Goal: Task Accomplishment & Management: Manage account settings

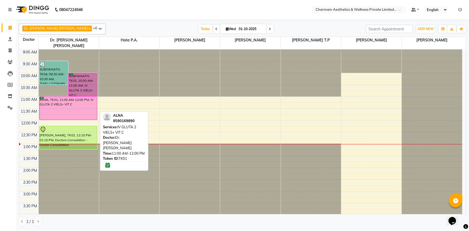
click at [67, 97] on div "ALNA, TK01, 11:00 AM-12:00 PM, IV GLUTA 2 VIELS+ VIT C" at bounding box center [68, 108] width 58 height 23
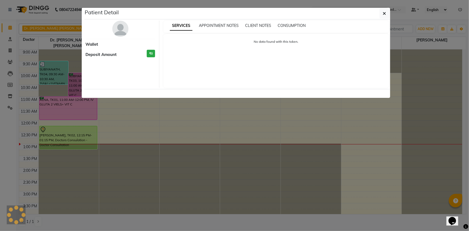
select select "6"
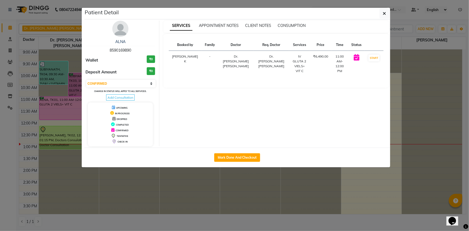
click at [110, 97] on span "Add Consultation" at bounding box center [120, 97] width 28 height 6
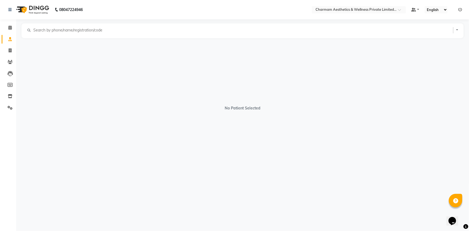
select select "[DEMOGRAPHIC_DATA]"
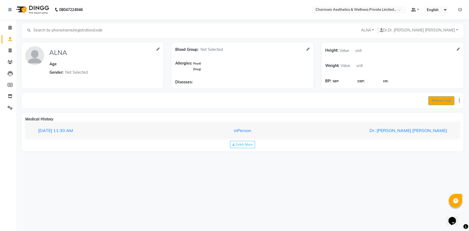
click at [436, 99] on button "New Visit" at bounding box center [441, 100] width 26 height 9
select select "780"
select select "inPerson"
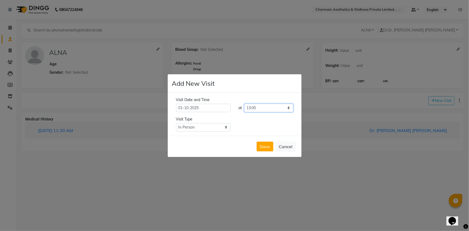
click at [269, 109] on select "Select time 09:00 09:15 09:30 09:45 10:00 10:15 10:30 10:45 11:00 11:15 11:30 1…" at bounding box center [268, 108] width 49 height 8
select select "675"
click at [244, 104] on select "Select time 09:00 09:15 09:30 09:45 10:00 10:15 10:30 10:45 11:00 11:15 11:30 1…" at bounding box center [268, 108] width 49 height 8
click at [260, 145] on button "Save" at bounding box center [264, 147] width 17 height 10
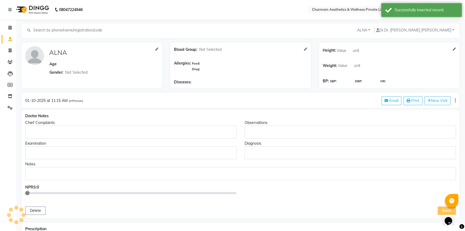
type input "ALNA"
select select "[DEMOGRAPHIC_DATA]"
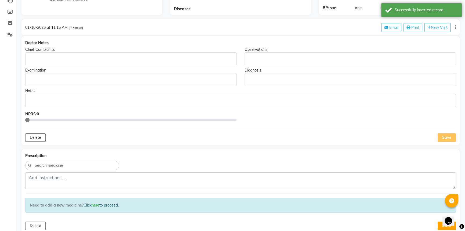
click at [32, 92] on div "Notes" at bounding box center [240, 91] width 431 height 6
click at [33, 100] on p "Rich Text Editor, main" at bounding box center [241, 100] width 426 height 6
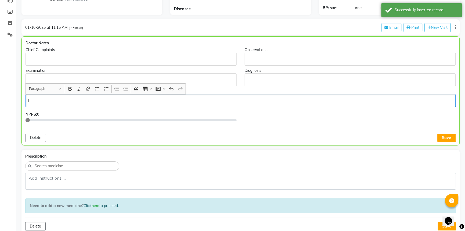
scroll to position [73, 0]
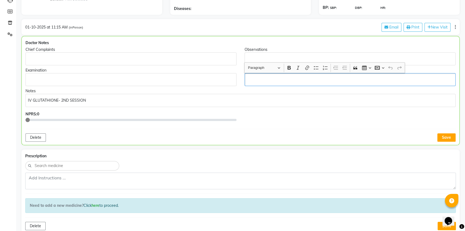
click at [259, 80] on p "Rich Text Editor, main" at bounding box center [350, 80] width 206 height 6
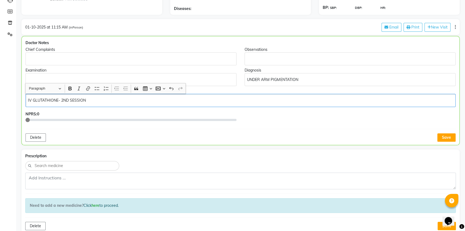
click at [105, 102] on p "IV GLUTATHIONE- 2ND SESSION" at bounding box center [240, 100] width 425 height 6
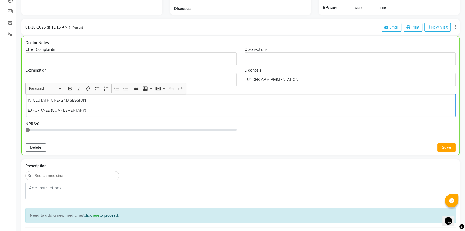
click at [39, 110] on p "EXFO- KNEE (COMPLEMENTARY)" at bounding box center [240, 110] width 425 height 6
click at [51, 110] on p "EXFO- KNEE (COMPLEMENTARY)" at bounding box center [240, 110] width 425 height 6
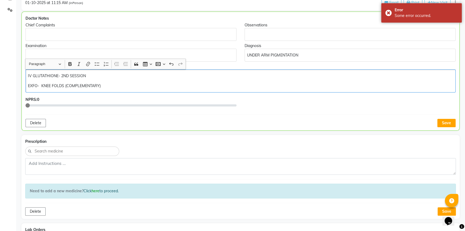
scroll to position [122, 0]
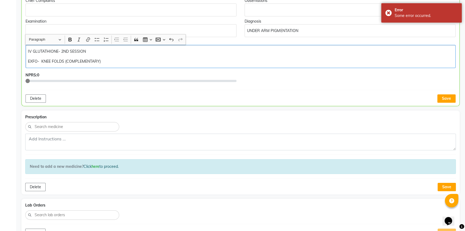
drag, startPoint x: 448, startPoint y: 98, endPoint x: 435, endPoint y: 104, distance: 14.4
click at [448, 98] on button "Save" at bounding box center [447, 98] width 18 height 8
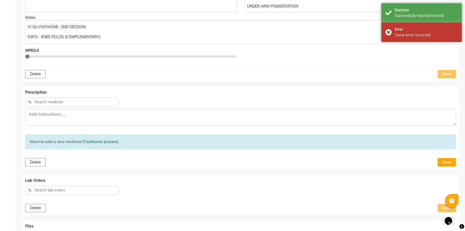
scroll to position [147, 0]
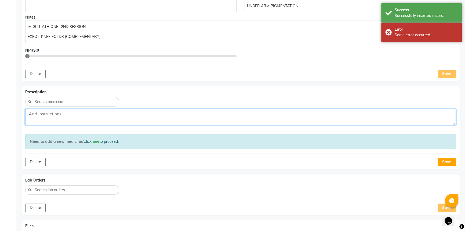
click at [74, 118] on textarea at bounding box center [240, 117] width 431 height 17
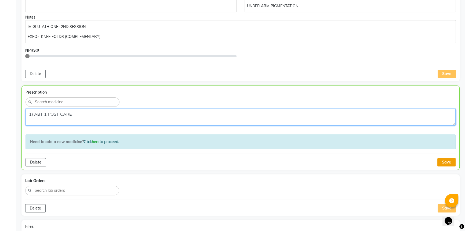
type textarea "1) ABT 1 POST CARE"
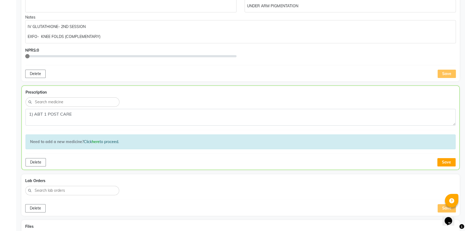
click at [442, 160] on button "Save" at bounding box center [447, 162] width 18 height 8
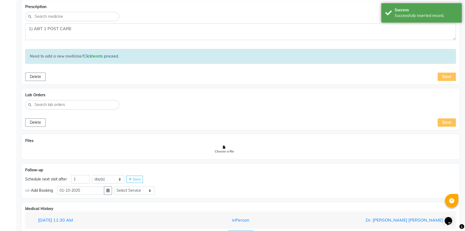
scroll to position [252, 0]
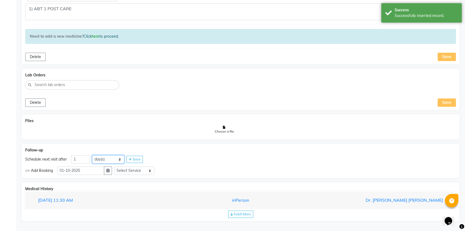
click at [110, 157] on select "day(s) week(s) month(s)" at bounding box center [108, 159] width 32 height 8
select select "week"
click at [92, 155] on select "day(s) week(s) month(s)" at bounding box center [108, 159] width 32 height 8
click at [136, 161] on div "Save" at bounding box center [134, 159] width 16 height 7
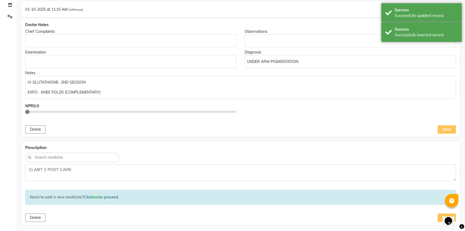
scroll to position [0, 0]
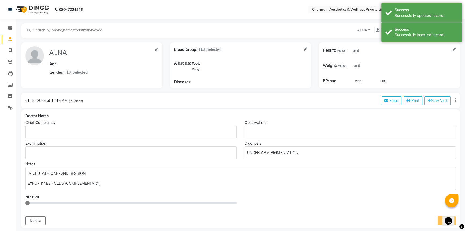
click at [291, 153] on p "UNDER ARM PIGMENTATION" at bounding box center [350, 153] width 206 height 6
click at [8, 28] on icon at bounding box center [9, 28] width 3 height 4
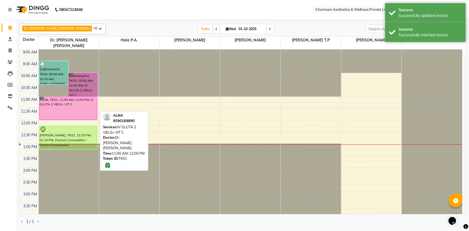
click at [81, 97] on div "ALNA, TK01, 11:00 AM-12:00 PM, IV GLUTA 2 VIELS+ VIT C" at bounding box center [68, 108] width 58 height 23
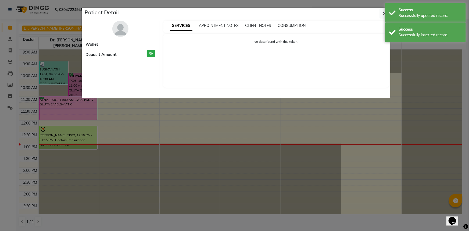
select select "6"
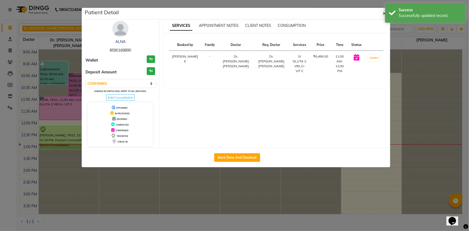
click at [119, 95] on span "Add Consultation" at bounding box center [120, 97] width 28 height 6
select select "[DEMOGRAPHIC_DATA]"
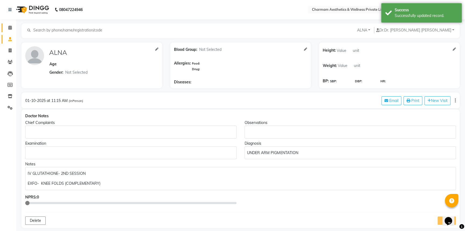
scroll to position [49, 0]
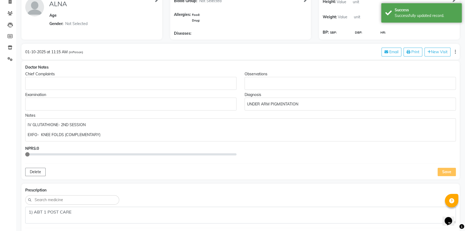
click at [262, 84] on p "Rich Text Editor, main" at bounding box center [350, 84] width 206 height 6
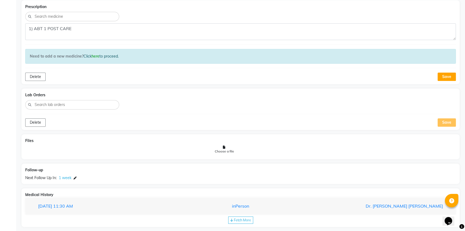
scroll to position [91, 0]
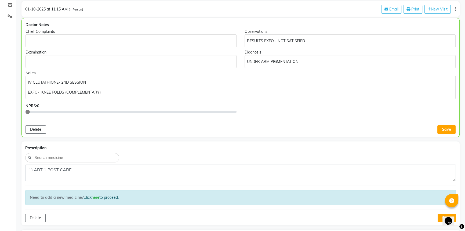
click at [456, 127] on div "Doctor Notes Chief Complaints Observations RESULTS EXFO - NOT SATISFIED Examina…" at bounding box center [240, 77] width 438 height 119
click at [450, 128] on button "Save" at bounding box center [447, 129] width 18 height 8
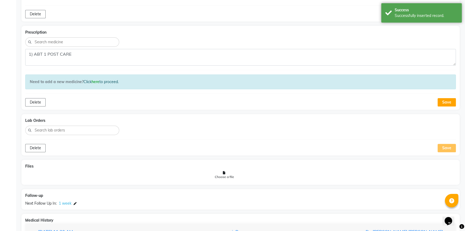
scroll to position [237, 0]
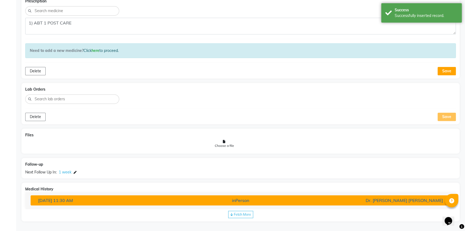
click at [248, 201] on div "inPerson" at bounding box center [241, 200] width 138 height 6
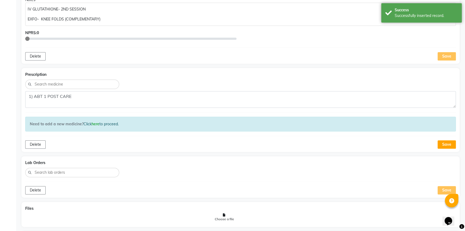
scroll to position [0, 0]
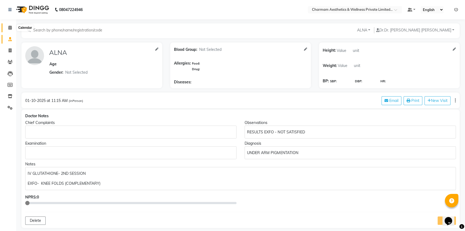
click at [9, 27] on icon at bounding box center [9, 28] width 3 height 4
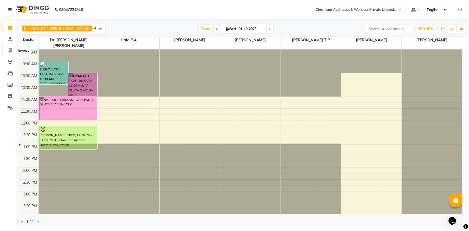
click at [7, 49] on span at bounding box center [9, 51] width 9 height 6
select select "7625"
select select "service"
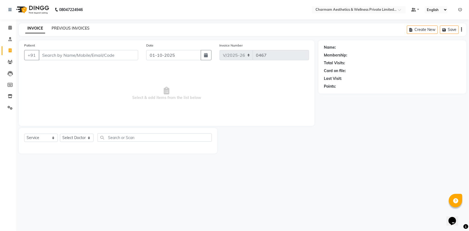
click at [85, 26] on link "PREVIOUS INVOICES" at bounding box center [71, 28] width 38 height 5
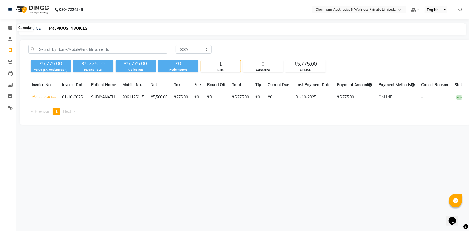
click at [11, 27] on icon at bounding box center [9, 28] width 3 height 4
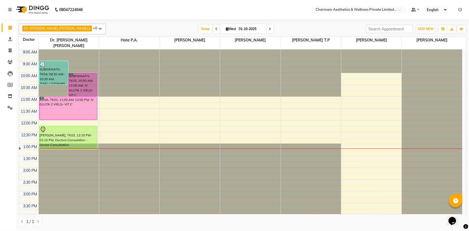
click at [352, 122] on div "9:00 AM 9:30 AM 10:00 AM 10:30 AM 11:00 AM 11:30 AM 12:00 PM 12:30 PM 1:00 PM 1…" at bounding box center [240, 179] width 443 height 260
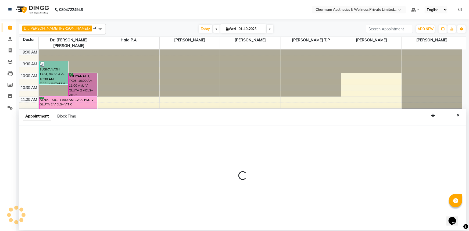
select select "70740"
select select "735"
select select "tentative"
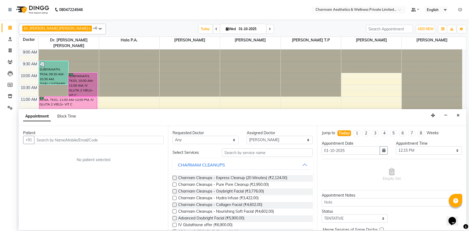
click at [56, 140] on input "text" at bounding box center [98, 140] width 129 height 8
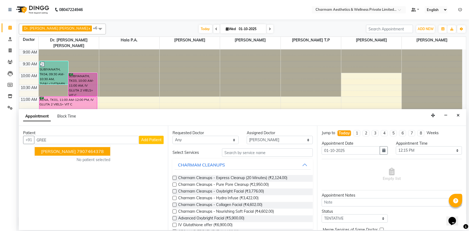
click at [57, 150] on span "[PERSON_NAME]" at bounding box center [58, 151] width 35 height 5
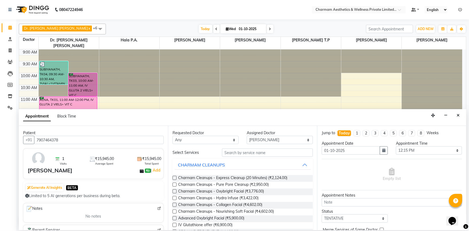
type input "7907464378"
click at [232, 139] on select "Any [PERSON_NAME] K Dr. [PERSON_NAME] [PERSON_NAME] [PERSON_NAME] [PERSON_NAME]…" at bounding box center [205, 140] width 66 height 8
select select "70740"
click at [172, 136] on select "Any [PERSON_NAME] K Dr. [PERSON_NAME] [PERSON_NAME] [PERSON_NAME] [PERSON_NAME]…" at bounding box center [205, 140] width 66 height 8
click at [231, 154] on input "text" at bounding box center [267, 152] width 91 height 8
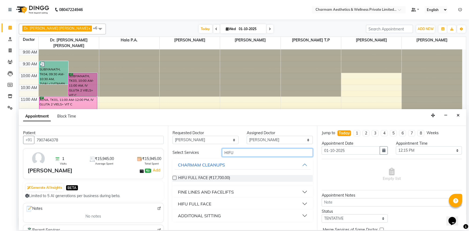
type input "HIFU"
click at [234, 203] on button "HIFU FULL FACE" at bounding box center [243, 204] width 136 height 10
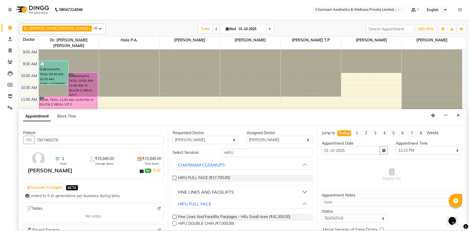
click at [175, 177] on label at bounding box center [174, 178] width 4 height 4
click at [175, 177] on input "checkbox" at bounding box center [173, 177] width 3 height 3
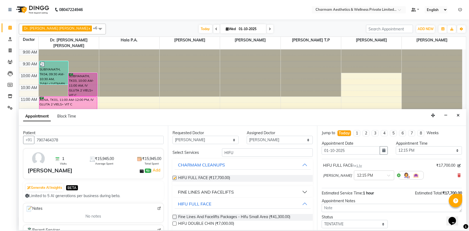
checkbox input "false"
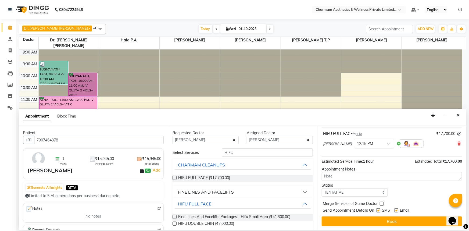
click at [397, 211] on label at bounding box center [396, 210] width 4 height 4
click at [397, 211] on input "checkbox" at bounding box center [395, 210] width 3 height 3
checkbox input "false"
click at [378, 209] on label at bounding box center [378, 210] width 4 height 4
click at [378, 209] on input "checkbox" at bounding box center [377, 210] width 3 height 3
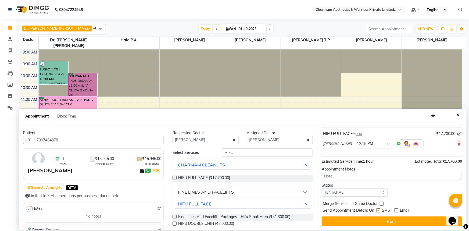
checkbox input "false"
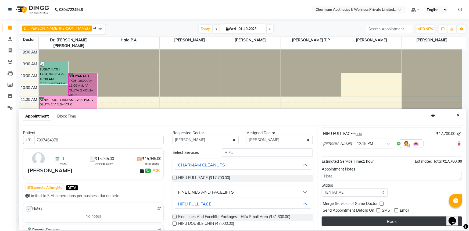
click at [381, 221] on button "Book" at bounding box center [391, 221] width 140 height 10
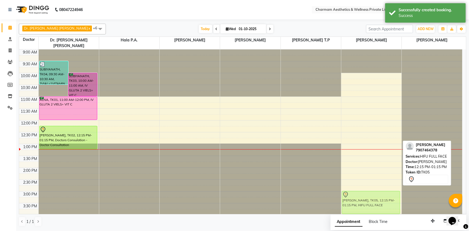
drag, startPoint x: 362, startPoint y: 130, endPoint x: 363, endPoint y: 175, distance: 44.9
click at [365, 197] on div "[PERSON_NAME], TK05, 12:15 PM-01:15 PM, HIFU FULL FACE [PERSON_NAME], TK05, 12:…" at bounding box center [371, 179] width 60 height 260
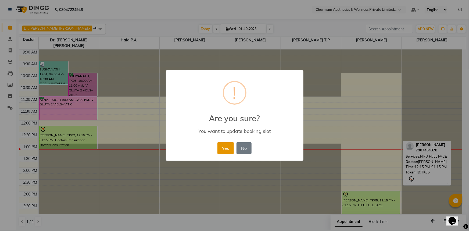
click at [230, 144] on button "Yes" at bounding box center [225, 148] width 16 height 12
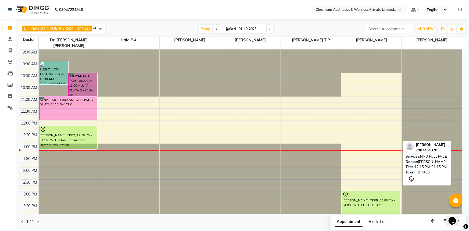
click at [226, 30] on icon at bounding box center [227, 28] width 3 height 3
select select "10"
select select "2025"
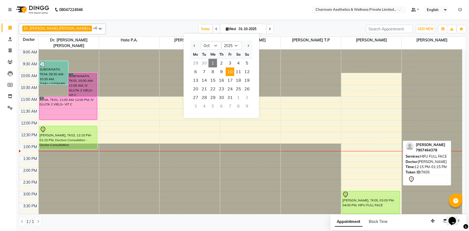
click at [231, 71] on span "10" at bounding box center [230, 71] width 9 height 9
type input "[DATE]"
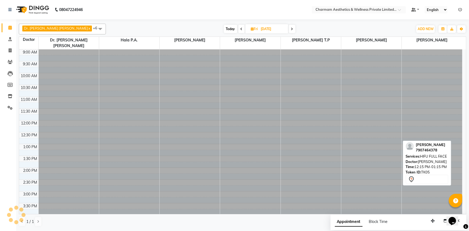
scroll to position [89, 0]
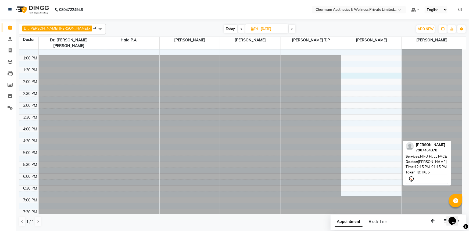
click at [364, 70] on div "9:00 AM 9:30 AM 10:00 AM 10:30 AM 11:00 AM 11:30 AM 12:00 PM 12:30 PM 1:00 PM 1…" at bounding box center [240, 91] width 443 height 260
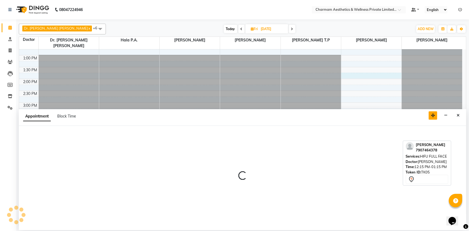
select select "70740"
select select "825"
select select "tentative"
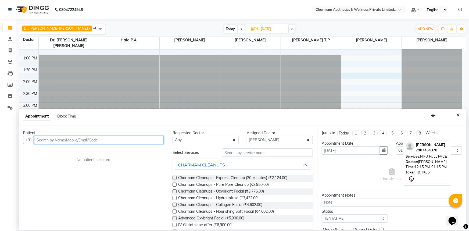
drag, startPoint x: 113, startPoint y: 142, endPoint x: 119, endPoint y: 142, distance: 5.9
click at [118, 142] on input "text" at bounding box center [98, 140] width 129 height 8
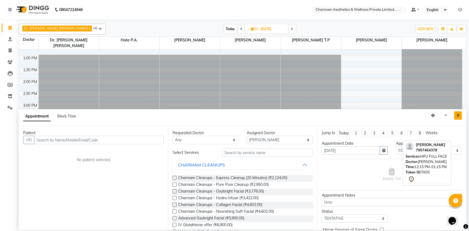
click at [459, 115] on icon "Close" at bounding box center [457, 115] width 3 height 4
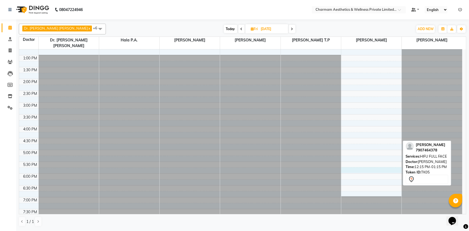
click at [351, 161] on div "9:00 AM 9:30 AM 10:00 AM 10:30 AM 11:00 AM 11:30 AM 12:00 PM 12:30 PM 1:00 PM 1…" at bounding box center [240, 91] width 443 height 260
select select "70740"
select select "1065"
select select "tentative"
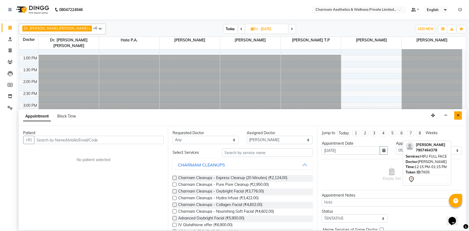
click at [460, 114] on button "Close" at bounding box center [458, 115] width 8 height 8
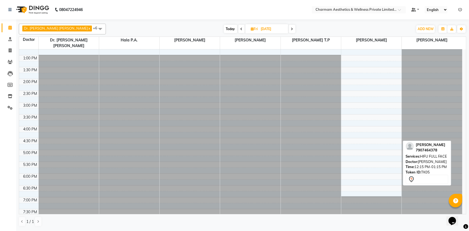
click at [224, 30] on span "Today" at bounding box center [230, 29] width 13 height 8
type input "01-10-2025"
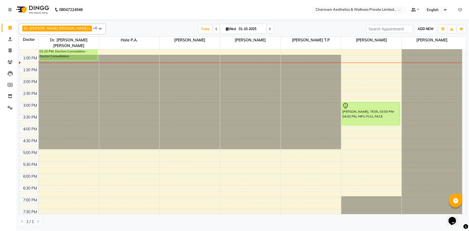
click at [421, 30] on span "ADD NEW" at bounding box center [425, 29] width 16 height 4
click at [413, 53] on link "Add Patient" at bounding box center [413, 53] width 42 height 7
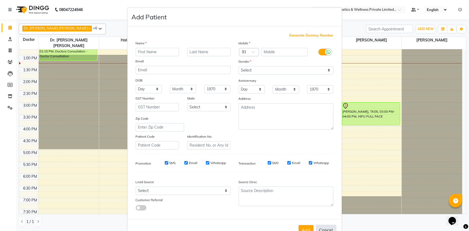
click at [326, 228] on button "Cancel" at bounding box center [326, 230] width 21 height 10
select select
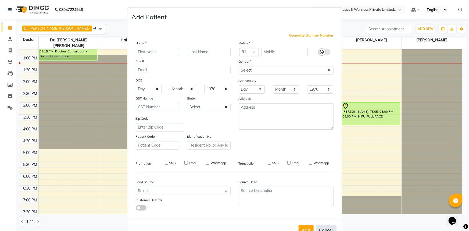
select select
checkbox input "false"
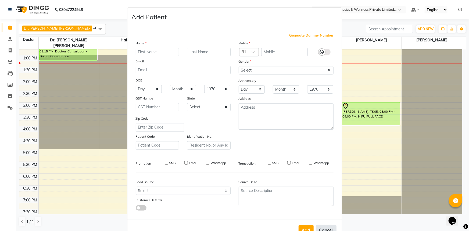
checkbox input "false"
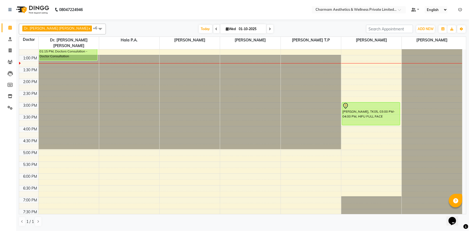
click at [225, 28] on span "Wed" at bounding box center [231, 29] width 13 height 4
select select "10"
select select "2025"
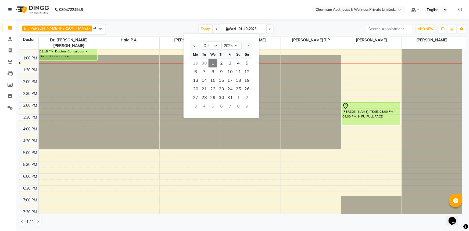
click at [283, 27] on div "[DATE] [DATE] Jan Feb Mar Apr May Jun [DATE] Aug Sep Oct Nov [DATE] 2016 2017 2…" at bounding box center [236, 29] width 255 height 8
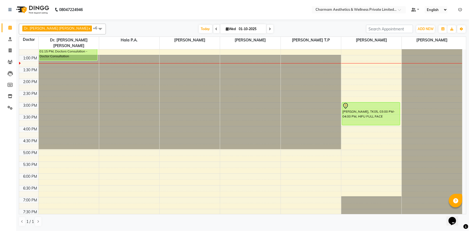
click at [226, 29] on icon at bounding box center [227, 28] width 3 height 3
select select "10"
select select "2025"
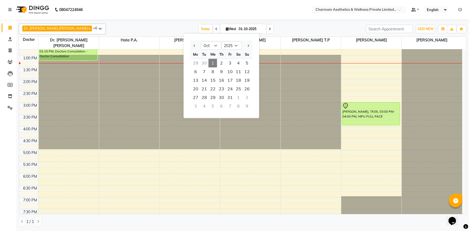
click at [268, 24] on div "Dr. [PERSON_NAME] [PERSON_NAME] x [PERSON_NAME] x [PERSON_NAME] x [PERSON_NAME]…" at bounding box center [242, 29] width 447 height 11
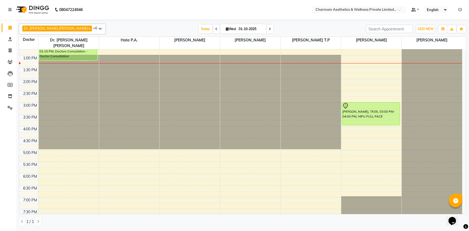
click at [226, 28] on icon at bounding box center [227, 28] width 3 height 3
select select "10"
select select "2025"
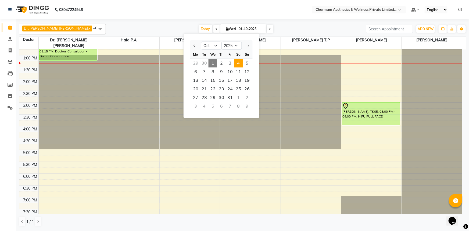
click at [237, 63] on span "4" at bounding box center [238, 63] width 9 height 9
type input "04-10-2025"
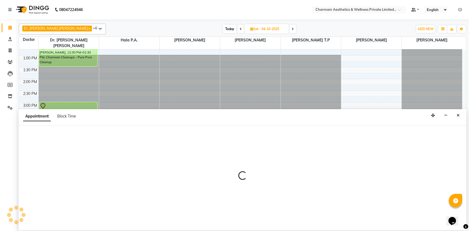
select select "69891"
select select "975"
select select "tentative"
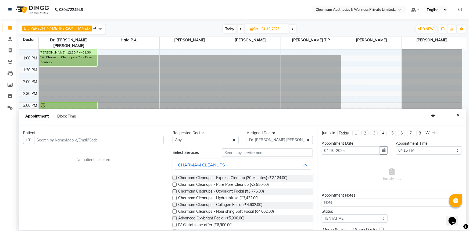
click at [51, 139] on input "text" at bounding box center [98, 140] width 129 height 8
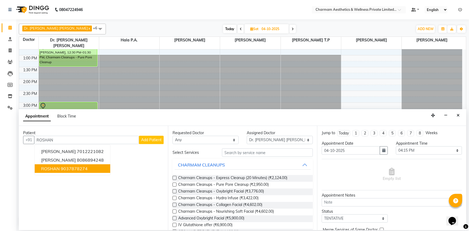
click at [63, 169] on ngb-highlight "9037878274" at bounding box center [74, 168] width 27 height 5
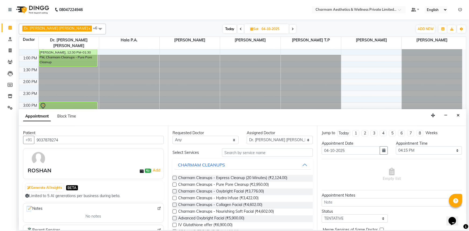
type input "9037878274"
click at [232, 140] on select "Any [PERSON_NAME] K Dr. [PERSON_NAME] [PERSON_NAME] [PERSON_NAME] [PERSON_NAME]…" at bounding box center [205, 140] width 66 height 8
select select "69891"
click at [172, 136] on select "Any [PERSON_NAME] K Dr. [PERSON_NAME] [PERSON_NAME] [PERSON_NAME] [PERSON_NAME]…" at bounding box center [205, 140] width 66 height 8
click at [235, 156] on input "text" at bounding box center [267, 152] width 91 height 8
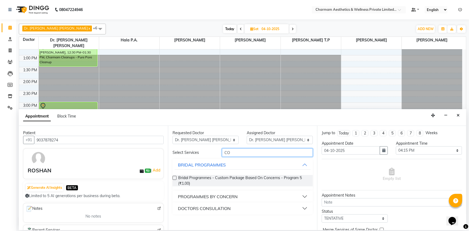
type input "C"
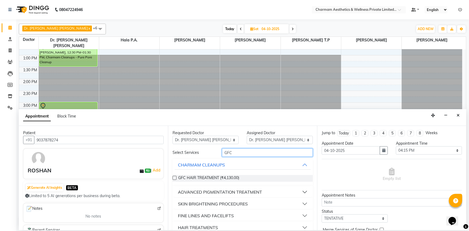
type input "GFC"
click at [173, 176] on label at bounding box center [174, 178] width 4 height 4
click at [173, 176] on input "checkbox" at bounding box center [173, 177] width 3 height 3
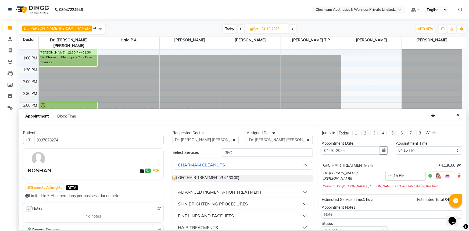
checkbox input "false"
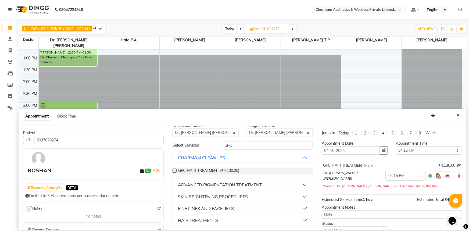
scroll to position [37, 0]
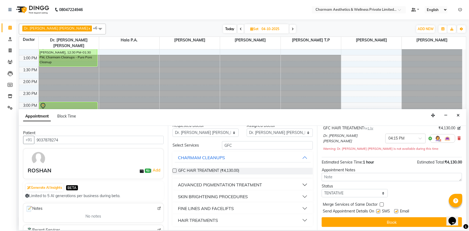
click at [397, 210] on label at bounding box center [396, 211] width 4 height 4
click at [397, 210] on input "checkbox" at bounding box center [395, 211] width 3 height 3
checkbox input "false"
click at [378, 209] on label at bounding box center [378, 211] width 4 height 4
click at [378, 210] on input "checkbox" at bounding box center [377, 211] width 3 height 3
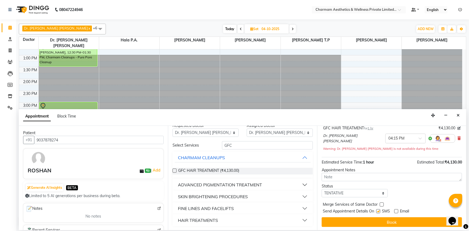
checkbox input "false"
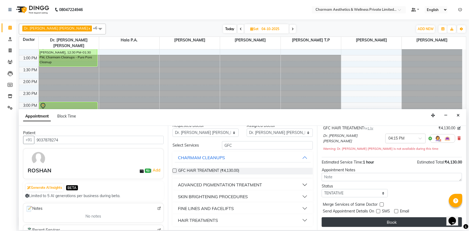
click at [381, 222] on button "Book" at bounding box center [391, 222] width 140 height 10
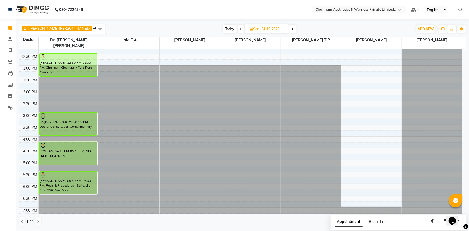
scroll to position [81, 0]
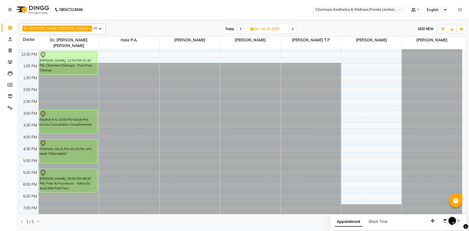
click at [425, 28] on span "ADD NEW" at bounding box center [425, 29] width 16 height 4
click at [416, 55] on link "Add Patient" at bounding box center [413, 53] width 42 height 7
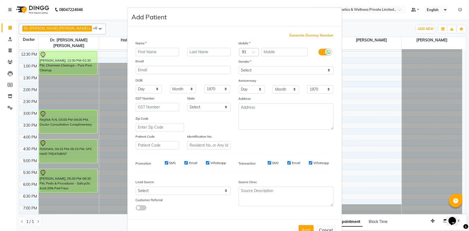
click at [150, 55] on input "text" at bounding box center [158, 52] width 44 height 8
type input "9"
type input "[PERSON_NAME]"
click at [274, 54] on input "text" at bounding box center [284, 52] width 46 height 8
type input "9947093466"
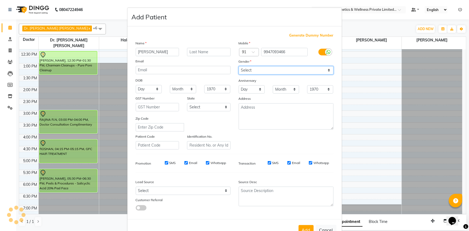
click at [326, 71] on select "Select [DEMOGRAPHIC_DATA] [DEMOGRAPHIC_DATA] Other Prefer Not To Say" at bounding box center [285, 70] width 95 height 8
select select "[DEMOGRAPHIC_DATA]"
click at [238, 66] on select "Select [DEMOGRAPHIC_DATA] [DEMOGRAPHIC_DATA] Other Prefer Not To Say" at bounding box center [285, 70] width 95 height 8
click at [309, 164] on input "Whatsapp" at bounding box center [310, 162] width 3 height 3
checkbox input "false"
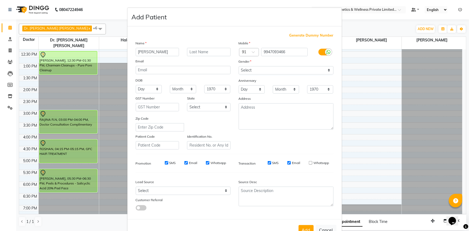
click at [287, 164] on input "Email" at bounding box center [288, 162] width 3 height 3
checkbox input "false"
click at [267, 164] on input "SMS" at bounding box center [268, 162] width 3 height 3
checkbox input "false"
click at [206, 164] on input "Whatsapp" at bounding box center [207, 162] width 3 height 3
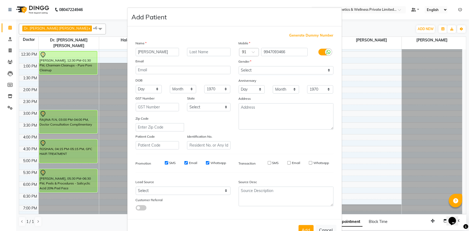
checkbox input "false"
click at [185, 164] on input "Email" at bounding box center [185, 162] width 3 height 3
checkbox input "false"
click at [165, 164] on input "SMS" at bounding box center [166, 162] width 3 height 3
checkbox input "false"
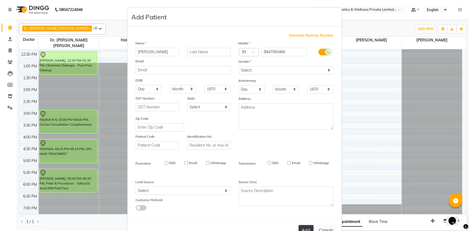
click at [304, 227] on button "Add" at bounding box center [305, 230] width 15 height 10
select select
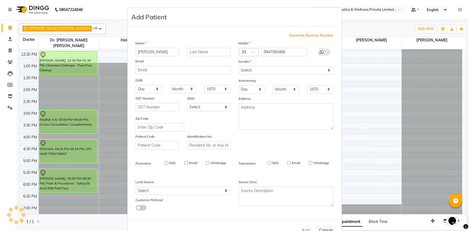
select select
checkbox input "false"
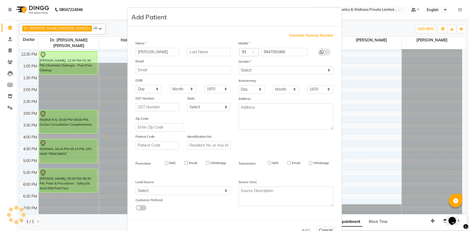
checkbox input "false"
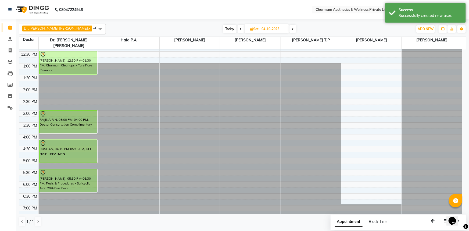
click at [250, 29] on icon at bounding box center [251, 28] width 3 height 3
select select "10"
select select "2025"
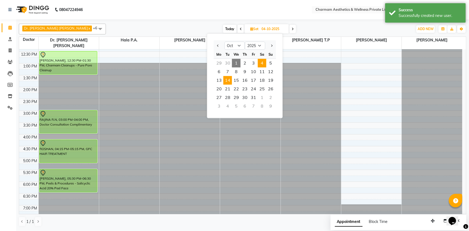
click at [227, 79] on span "14" at bounding box center [227, 80] width 9 height 9
type input "[DATE]"
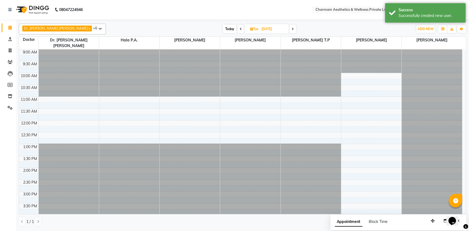
scroll to position [89, 0]
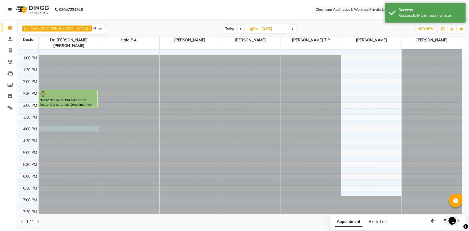
select select "69891"
select select "tentative"
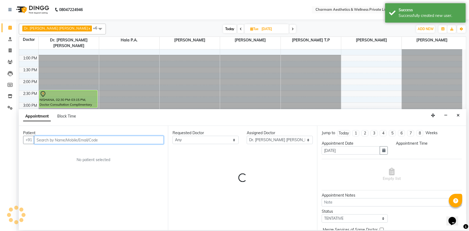
select select "960"
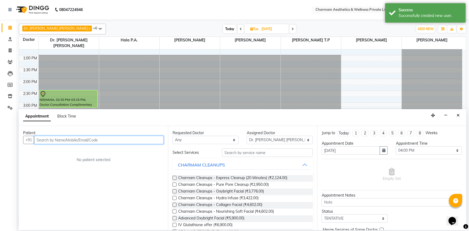
click at [51, 141] on input "text" at bounding box center [98, 140] width 129 height 8
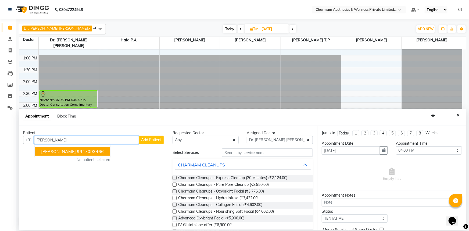
click at [53, 152] on span "[PERSON_NAME]" at bounding box center [58, 151] width 35 height 5
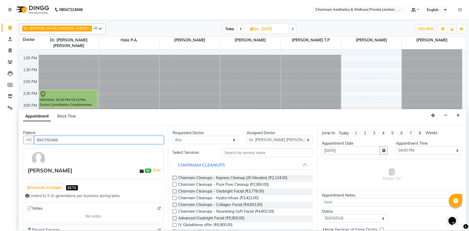
type input "9947093466"
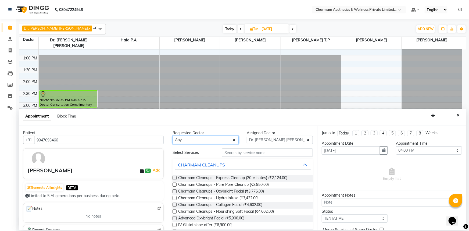
click at [231, 139] on select "Any [PERSON_NAME] K Dr. [PERSON_NAME] [PERSON_NAME] [PERSON_NAME] [PERSON_NAME]…" at bounding box center [205, 140] width 66 height 8
select select "69891"
click at [172, 136] on select "Any [PERSON_NAME] K Dr. [PERSON_NAME] [PERSON_NAME] [PERSON_NAME] [PERSON_NAME]…" at bounding box center [205, 140] width 66 height 8
click at [234, 156] on input "text" at bounding box center [267, 152] width 91 height 8
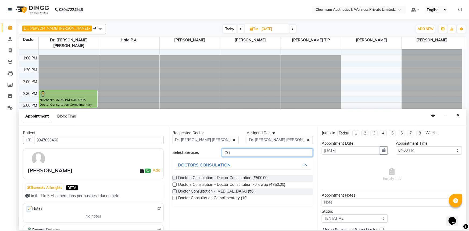
type input "C"
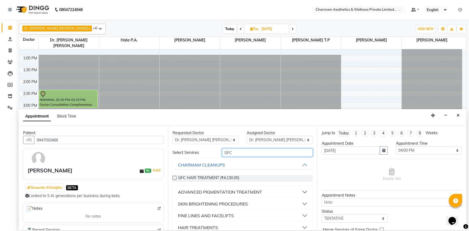
type input "GFC"
click at [175, 177] on label at bounding box center [174, 178] width 4 height 4
click at [175, 177] on input "checkbox" at bounding box center [173, 177] width 3 height 3
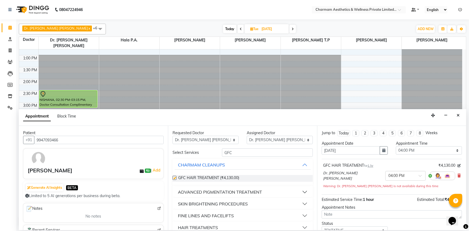
checkbox input "false"
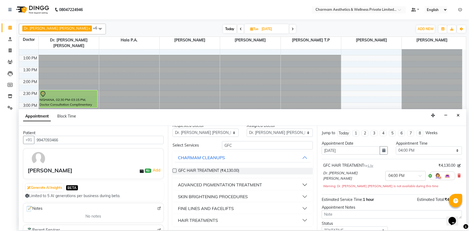
scroll to position [37, 0]
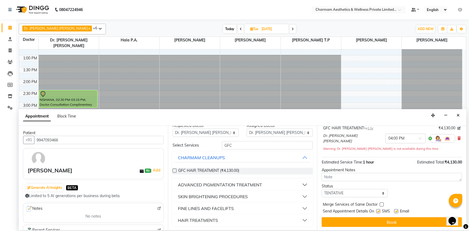
click at [397, 209] on label at bounding box center [396, 211] width 4 height 4
click at [397, 210] on input "checkbox" at bounding box center [395, 211] width 3 height 3
checkbox input "false"
click at [379, 211] on label at bounding box center [378, 211] width 4 height 4
click at [379, 211] on input "checkbox" at bounding box center [377, 211] width 3 height 3
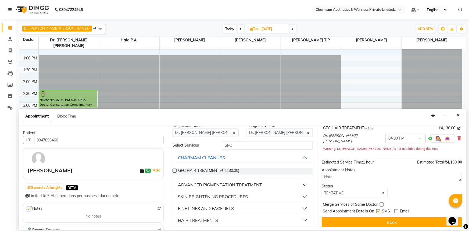
checkbox input "false"
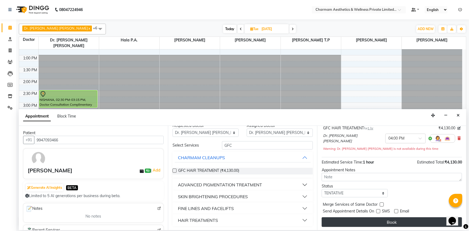
click at [379, 218] on button "Book" at bounding box center [391, 222] width 140 height 10
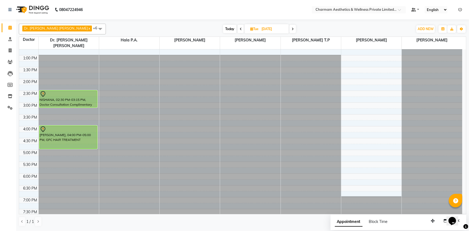
click at [250, 29] on icon at bounding box center [251, 28] width 3 height 3
select select "10"
select select "2025"
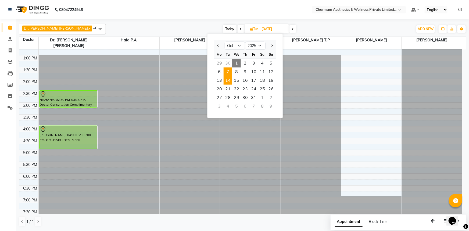
click at [227, 70] on span "7" at bounding box center [227, 71] width 9 height 9
type input "[DATE]"
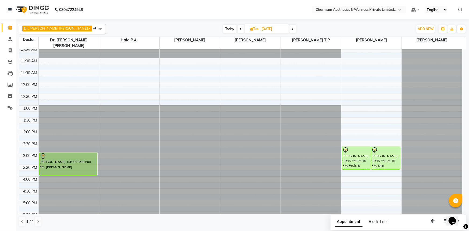
scroll to position [41, 0]
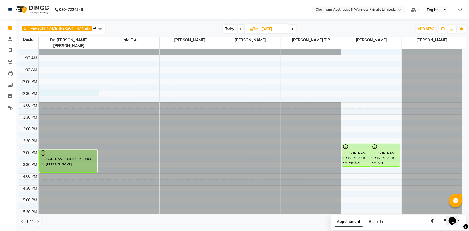
click at [39, 86] on div "9:00 AM 9:30 AM 10:00 AM 10:30 AM 11:00 AM 11:30 AM 12:00 PM 12:30 PM 1:00 PM 1…" at bounding box center [240, 138] width 443 height 260
select select "69891"
select select "750"
select select "tentative"
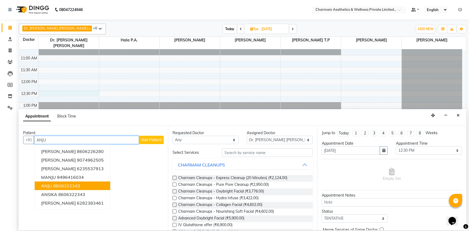
click at [71, 186] on ngb-highlight "8606322343" at bounding box center [66, 185] width 27 height 5
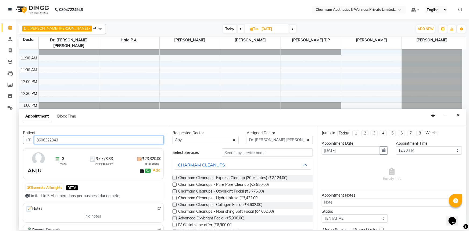
type input "8606322343"
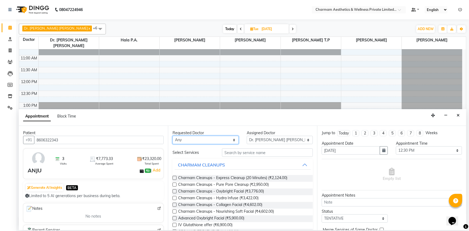
click at [231, 139] on select "Any [PERSON_NAME] K Dr. [PERSON_NAME] [PERSON_NAME] [PERSON_NAME] [PERSON_NAME]…" at bounding box center [205, 140] width 66 height 8
select select "69891"
click at [172, 136] on select "Any [PERSON_NAME] K Dr. [PERSON_NAME] [PERSON_NAME] [PERSON_NAME] [PERSON_NAME]…" at bounding box center [205, 140] width 66 height 8
click at [234, 153] on input "text" at bounding box center [267, 152] width 91 height 8
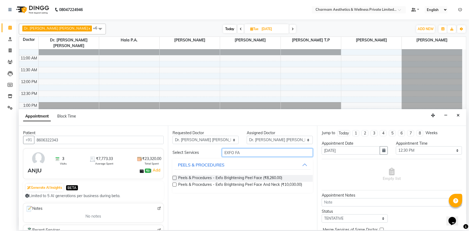
type input "EXFO FA"
click at [173, 178] on label at bounding box center [174, 178] width 4 height 4
click at [173, 178] on input "checkbox" at bounding box center [173, 177] width 3 height 3
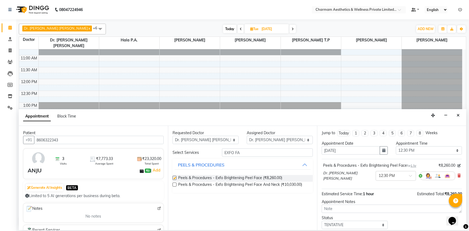
checkbox input "false"
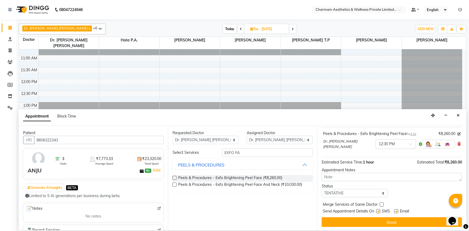
click at [396, 212] on label at bounding box center [396, 211] width 4 height 4
click at [396, 212] on input "checkbox" at bounding box center [395, 211] width 3 height 3
checkbox input "false"
click at [379, 211] on label at bounding box center [378, 211] width 4 height 4
click at [379, 211] on input "checkbox" at bounding box center [377, 211] width 3 height 3
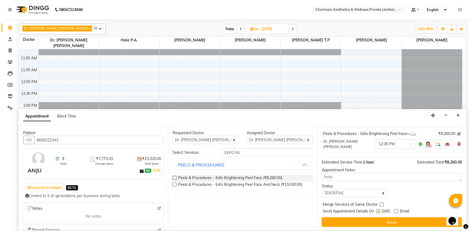
checkbox input "false"
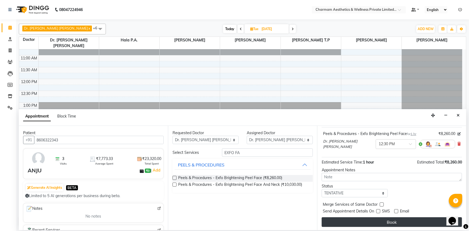
click at [380, 220] on button "Book" at bounding box center [391, 222] width 140 height 10
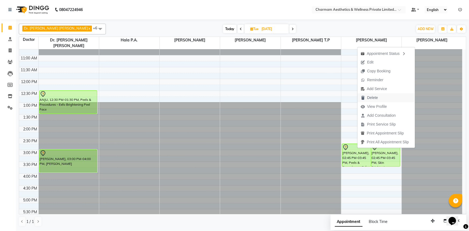
click at [370, 97] on span "Delete" at bounding box center [372, 98] width 11 height 6
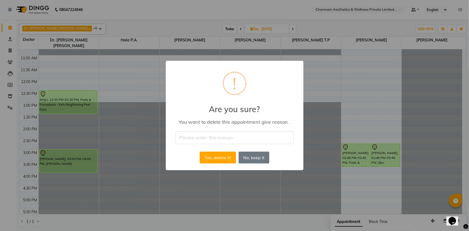
click at [204, 197] on div "× ! Are you sure? You want to delete this appointment give reason . Yes, delete…" at bounding box center [234, 115] width 469 height 231
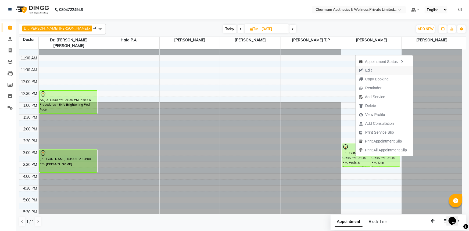
click at [374, 67] on span "Edit" at bounding box center [364, 70] width 19 height 9
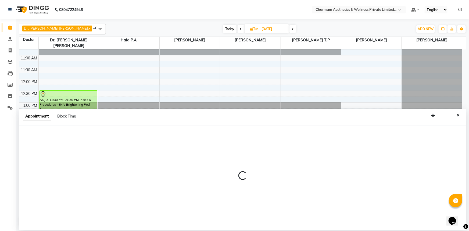
select select "885"
select select "tentative"
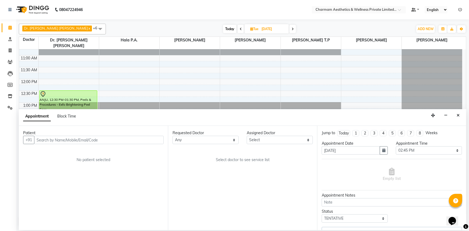
select select "70740"
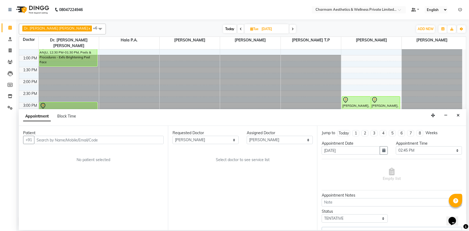
select select "3905"
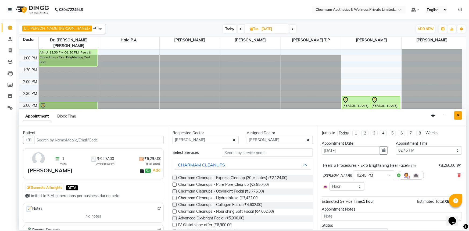
click at [457, 115] on icon "Close" at bounding box center [457, 115] width 3 height 4
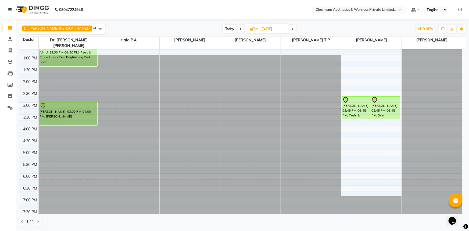
click at [223, 29] on span "Today" at bounding box center [229, 29] width 13 height 8
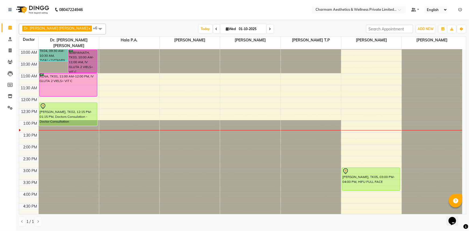
scroll to position [0, 0]
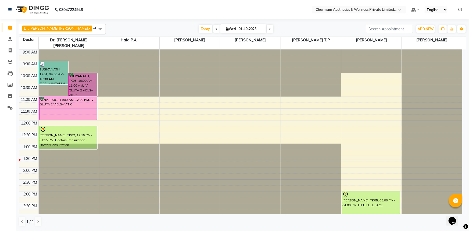
click at [267, 29] on span at bounding box center [270, 29] width 6 height 8
type input "02-10-2025"
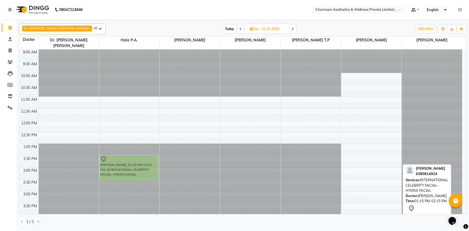
drag, startPoint x: 368, startPoint y: 154, endPoint x: 143, endPoint y: 158, distance: 224.8
click at [143, 158] on tr "[PERSON_NAME], 01:15 PM-02:15 PM, INTERNATIONAL CELEBRITY FACIAL- HYDRA FACIAL …" at bounding box center [240, 179] width 443 height 260
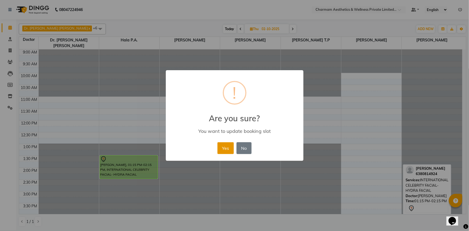
click at [226, 145] on button "Yes" at bounding box center [225, 148] width 16 height 12
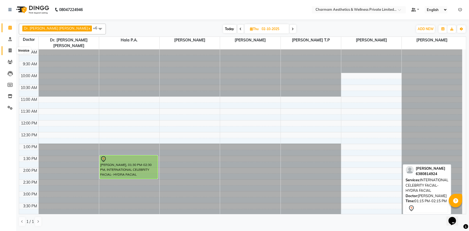
click at [10, 52] on icon at bounding box center [10, 50] width 3 height 4
select select "7625"
select select "service"
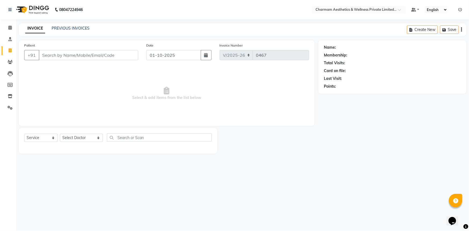
drag, startPoint x: 54, startPoint y: 56, endPoint x: 51, endPoint y: 54, distance: 3.4
click at [52, 55] on input "Patient" at bounding box center [88, 55] width 99 height 10
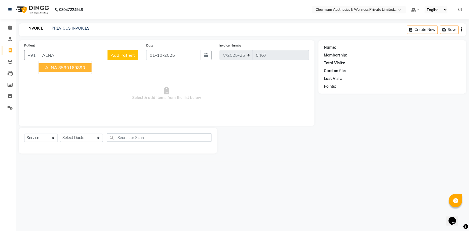
click at [79, 69] on ngb-highlight "8590169890" at bounding box center [71, 67] width 27 height 5
type input "8590169890"
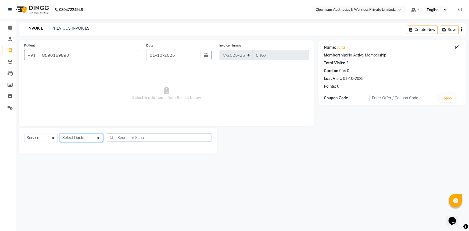
click at [86, 138] on select "Select Doctor [PERSON_NAME] K Dr. [PERSON_NAME] [PERSON_NAME] [PERSON_NAME] [PE…" at bounding box center [81, 137] width 43 height 8
select select "69891"
click at [60, 133] on select "Select Doctor [PERSON_NAME] K Dr. [PERSON_NAME] [PERSON_NAME] [PERSON_NAME] [PE…" at bounding box center [81, 137] width 43 height 8
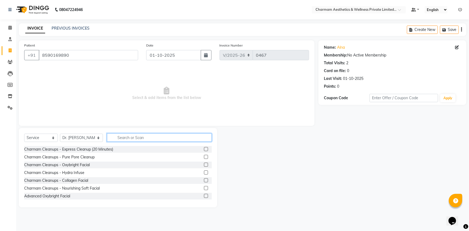
click at [121, 137] on input "text" at bounding box center [159, 137] width 105 height 8
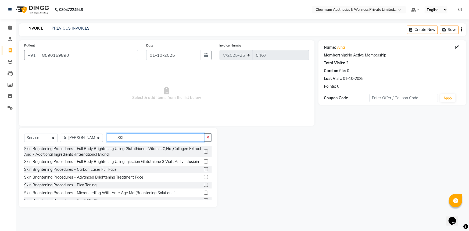
type input "SKI"
click at [204, 163] on label at bounding box center [206, 161] width 4 height 4
click at [204, 163] on input "checkbox" at bounding box center [205, 161] width 3 height 3
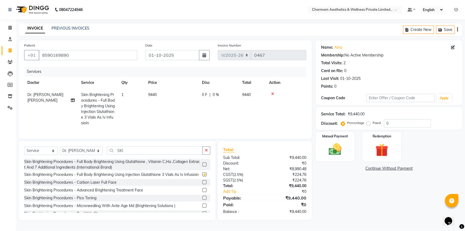
checkbox input "false"
click at [124, 154] on input "SKI" at bounding box center [155, 150] width 96 height 8
type input "S"
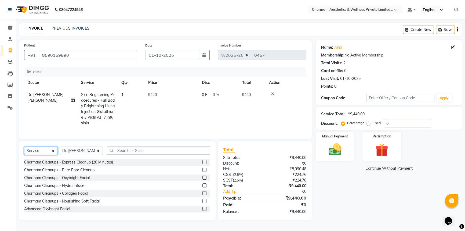
click at [52, 153] on select "Select Service Product Membership Package Voucher Prepaid Gift Card" at bounding box center [41, 150] width 34 height 8
select select "product"
click at [24, 150] on select "Select Service Product Membership Package Voucher Prepaid Gift Card" at bounding box center [41, 150] width 34 height 8
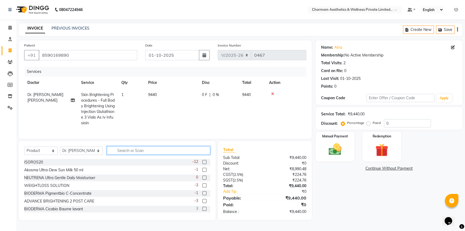
click at [116, 153] on input "text" at bounding box center [158, 150] width 103 height 8
type input "ADVA"
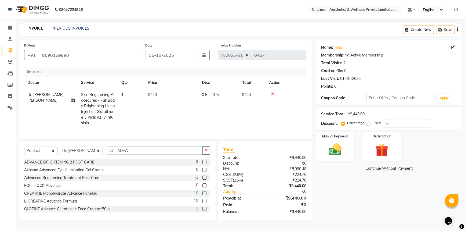
click at [203, 179] on label at bounding box center [205, 177] width 4 height 4
click at [203, 179] on input "checkbox" at bounding box center [204, 177] width 3 height 3
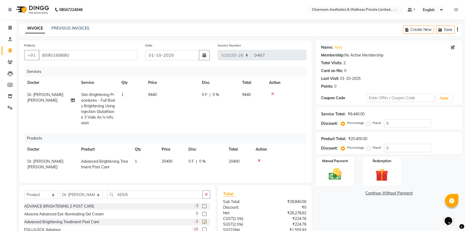
checkbox input "false"
click at [153, 93] on span "9440" at bounding box center [152, 94] width 9 height 5
select select "69891"
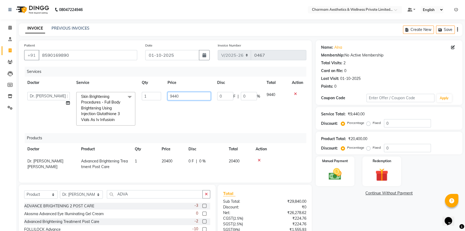
click at [185, 96] on input "9440" at bounding box center [189, 96] width 43 height 8
type input "9"
type input "8400"
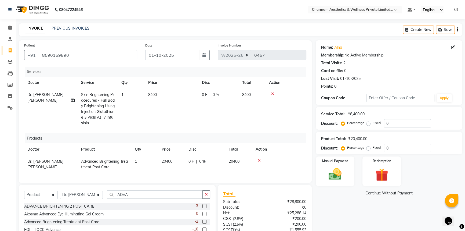
click at [209, 123] on tr "Dr. [PERSON_NAME] [PERSON_NAME] Skin Brightening Procedures - Full Body Brighte…" at bounding box center [165, 109] width 282 height 40
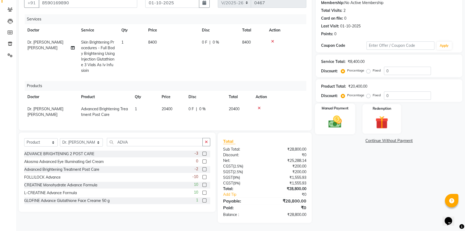
click at [322, 118] on div "Manual Payment" at bounding box center [335, 118] width 40 height 31
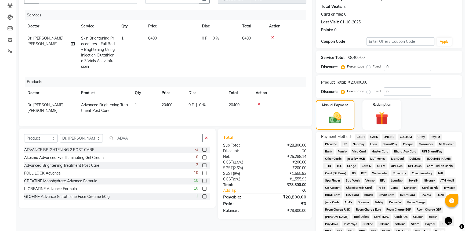
click at [361, 135] on span "CASH" at bounding box center [361, 137] width 12 height 6
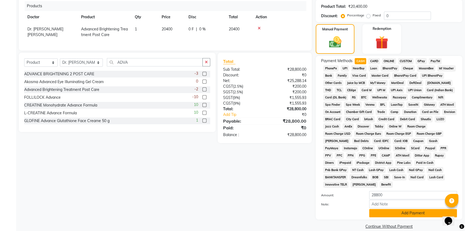
click at [399, 209] on button "Add Payment" at bounding box center [413, 213] width 88 height 8
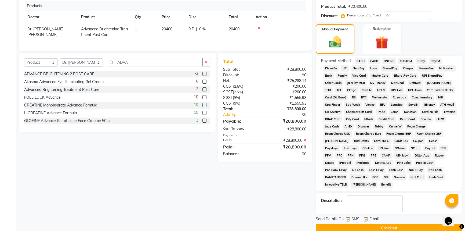
click at [367, 217] on label at bounding box center [366, 219] width 4 height 4
click at [367, 218] on input "checkbox" at bounding box center [365, 219] width 3 height 3
checkbox input "false"
click at [349, 217] on label at bounding box center [348, 219] width 4 height 4
click at [349, 218] on input "checkbox" at bounding box center [347, 219] width 3 height 3
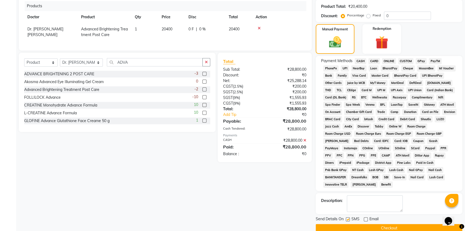
checkbox input "false"
click at [344, 224] on button "Checkout" at bounding box center [389, 228] width 147 height 8
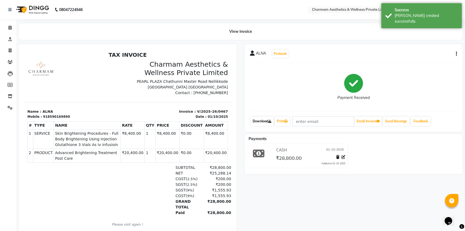
click at [261, 121] on link "Download" at bounding box center [262, 121] width 23 height 9
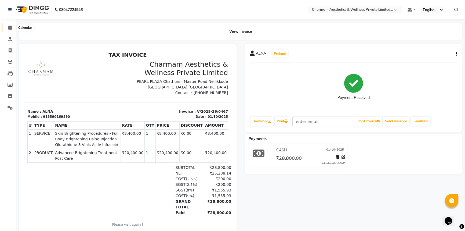
click at [9, 27] on icon at bounding box center [9, 28] width 3 height 4
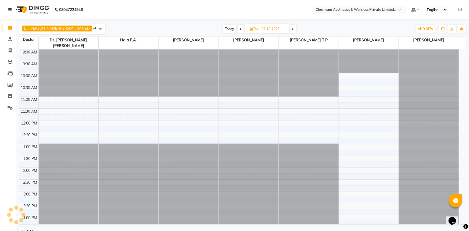
scroll to position [78, 0]
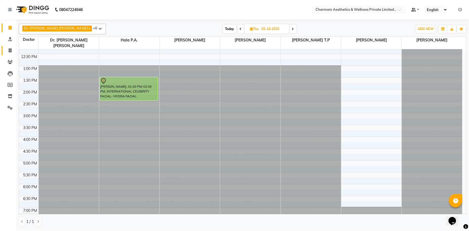
click at [8, 52] on span at bounding box center [9, 51] width 9 height 6
select select "service"
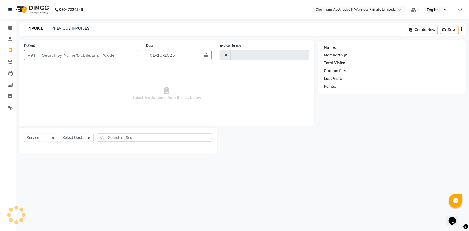
type input "0468"
select select "7625"
click at [72, 27] on link "PREVIOUS INVOICES" at bounding box center [71, 28] width 38 height 5
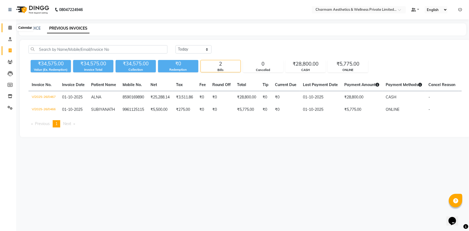
click at [11, 29] on icon at bounding box center [9, 28] width 3 height 4
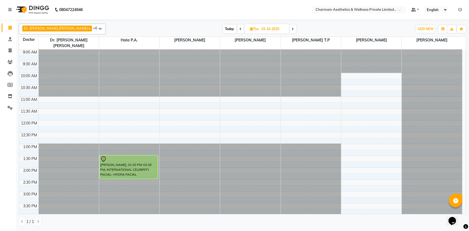
click at [223, 29] on span "Today" at bounding box center [229, 29] width 13 height 8
type input "01-10-2025"
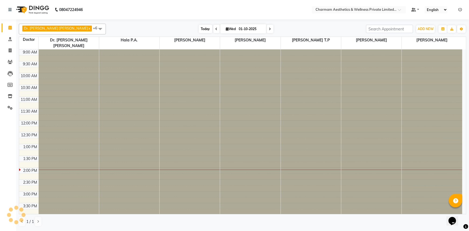
scroll to position [89, 0]
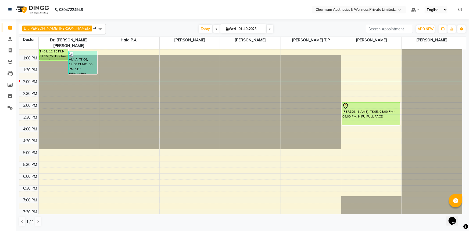
click at [226, 30] on icon at bounding box center [227, 28] width 3 height 3
select select "10"
select select "2025"
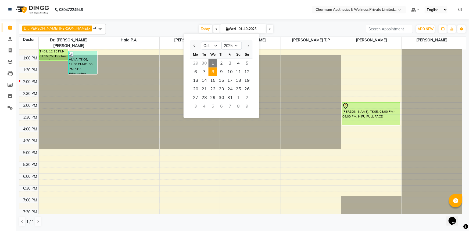
click at [211, 69] on span "8" at bounding box center [212, 71] width 9 height 9
type input "[DATE]"
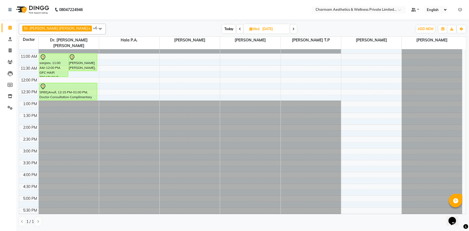
scroll to position [51, 0]
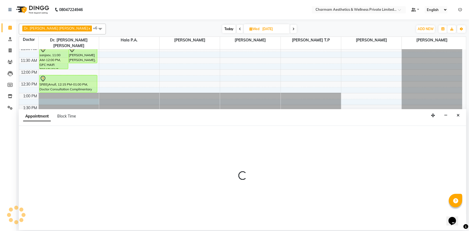
select select "69891"
select select "795"
select select "tentative"
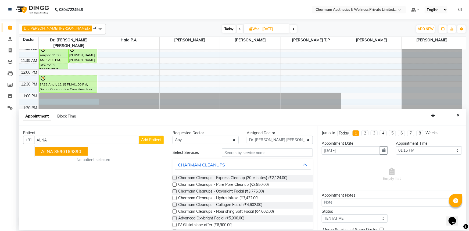
type input "ALNA"
click at [233, 140] on select "Any [PERSON_NAME] K Dr. [PERSON_NAME] [PERSON_NAME] [PERSON_NAME] [PERSON_NAME]…" at bounding box center [205, 140] width 66 height 8
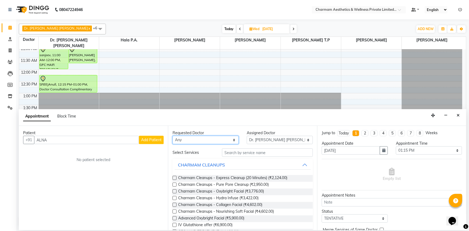
select select "69891"
click at [172, 136] on select "Any [PERSON_NAME] K Dr. [PERSON_NAME] [PERSON_NAME] [PERSON_NAME] [PERSON_NAME]…" at bounding box center [205, 140] width 66 height 8
click at [234, 154] on input "text" at bounding box center [267, 152] width 91 height 8
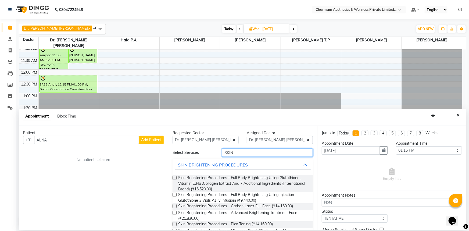
type input "SKIN"
click at [175, 194] on label at bounding box center [174, 195] width 4 height 4
click at [175, 194] on input "checkbox" at bounding box center [173, 194] width 3 height 3
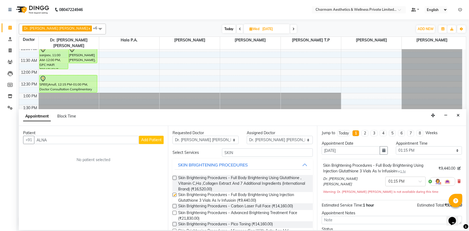
checkbox input "false"
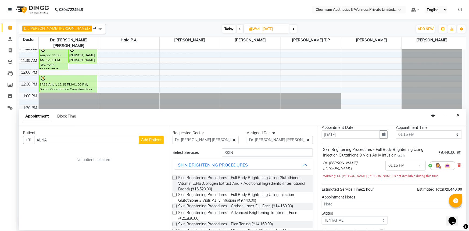
scroll to position [43, 0]
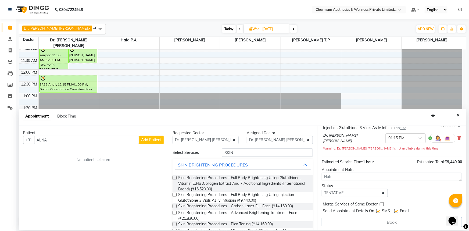
click at [397, 209] on label at bounding box center [396, 211] width 4 height 4
click at [397, 209] on input "checkbox" at bounding box center [395, 210] width 3 height 3
checkbox input "false"
click at [375, 209] on div "Send Appointment Details On SMS Email" at bounding box center [392, 211] width 139 height 7
click at [173, 193] on label at bounding box center [174, 195] width 4 height 4
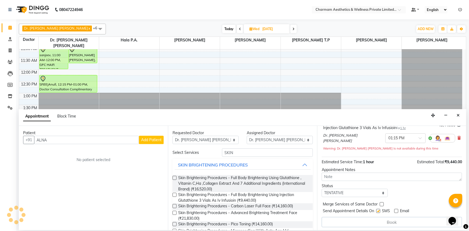
click at [173, 193] on input "checkbox" at bounding box center [173, 194] width 3 height 3
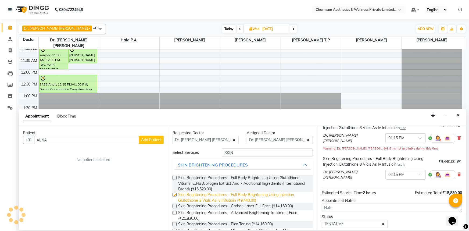
checkbox input "false"
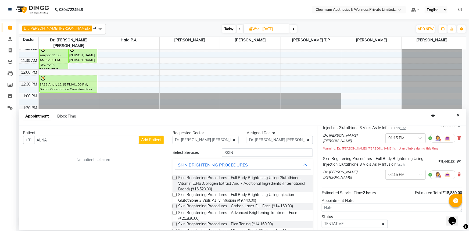
scroll to position [73, 0]
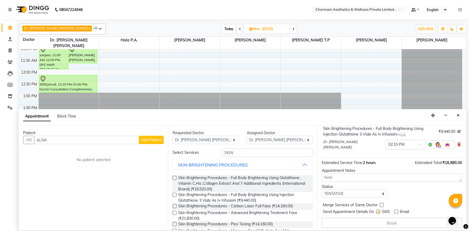
click at [379, 209] on label at bounding box center [378, 211] width 4 height 4
click at [379, 210] on input "checkbox" at bounding box center [377, 211] width 3 height 3
checkbox input "false"
click at [173, 194] on label at bounding box center [174, 195] width 4 height 4
click at [173, 194] on input "checkbox" at bounding box center [173, 194] width 3 height 3
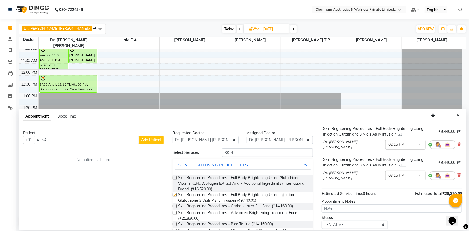
checkbox input "false"
drag, startPoint x: 462, startPoint y: 178, endPoint x: 465, endPoint y: 186, distance: 8.5
click at [465, 189] on div "Jump to [DATE] 1 2 3 4 5 6 7 8 Weeks Appointment Date [DATE] Appointment Time S…" at bounding box center [391, 178] width 149 height 104
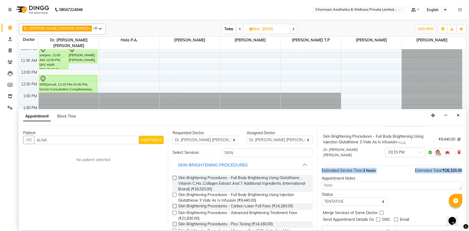
scroll to position [104, 0]
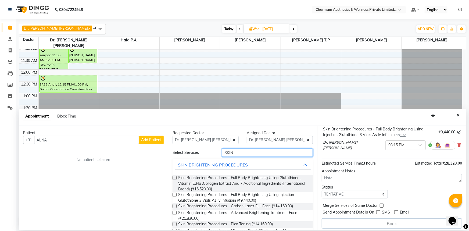
click at [234, 153] on input "SKIN" at bounding box center [267, 152] width 91 height 8
type input "S"
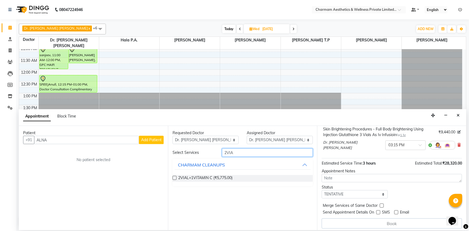
type input "2VIA"
click at [172, 175] on div "2VIAL+1VITAMIN C (₹5,775.00)" at bounding box center [242, 178] width 140 height 7
click at [176, 177] on label at bounding box center [174, 178] width 4 height 4
click at [176, 177] on input "checkbox" at bounding box center [173, 177] width 3 height 3
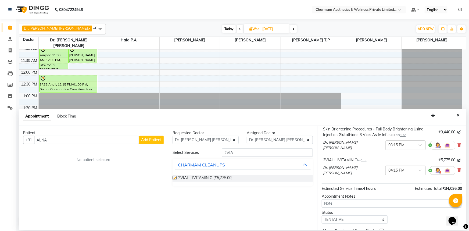
checkbox input "false"
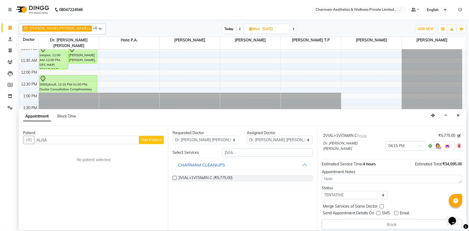
click at [403, 219] on div "Book" at bounding box center [391, 224] width 140 height 10
click at [457, 117] on icon "Close" at bounding box center [457, 115] width 3 height 4
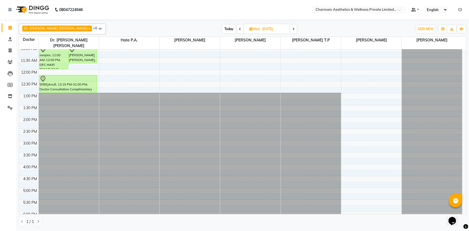
click at [222, 27] on span "Today" at bounding box center [228, 29] width 13 height 8
type input "01-10-2025"
